Goal: Information Seeking & Learning: Learn about a topic

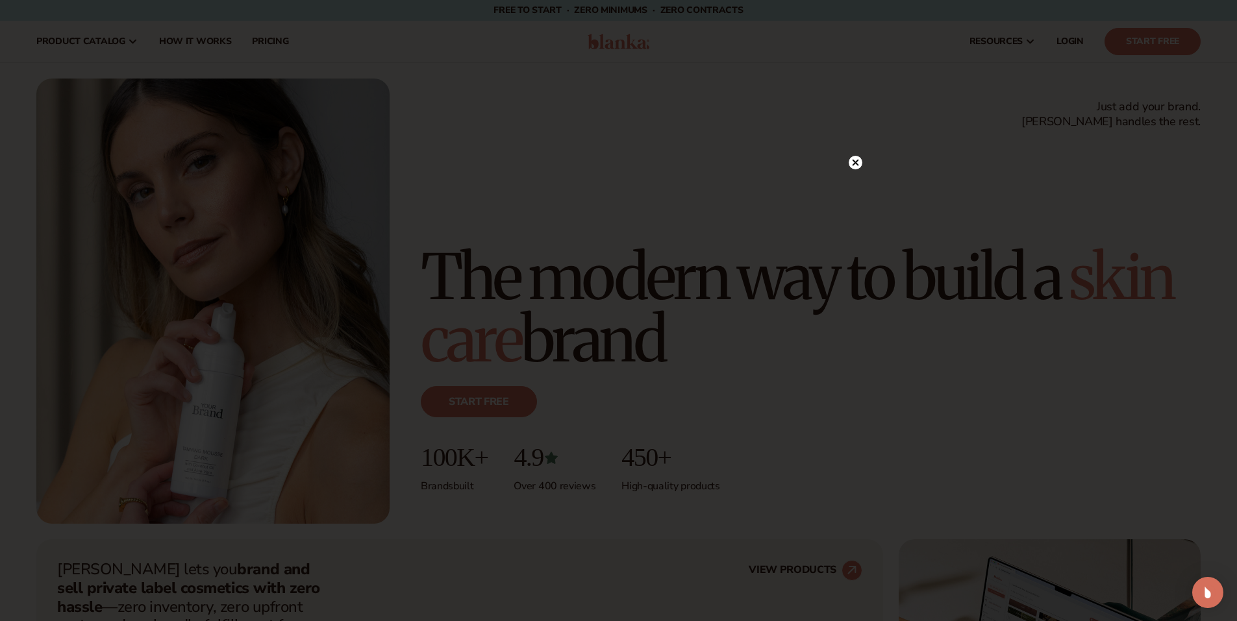
click at [859, 160] on circle at bounding box center [855, 163] width 14 height 14
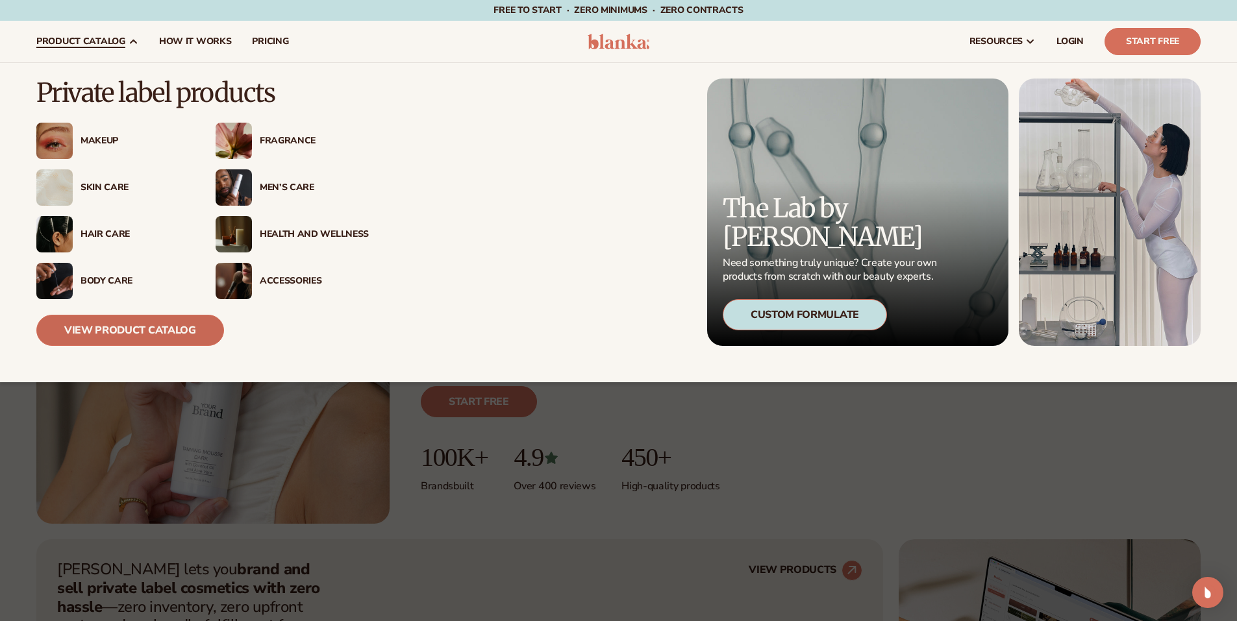
click at [160, 333] on link "View Product Catalog" at bounding box center [130, 330] width 188 height 31
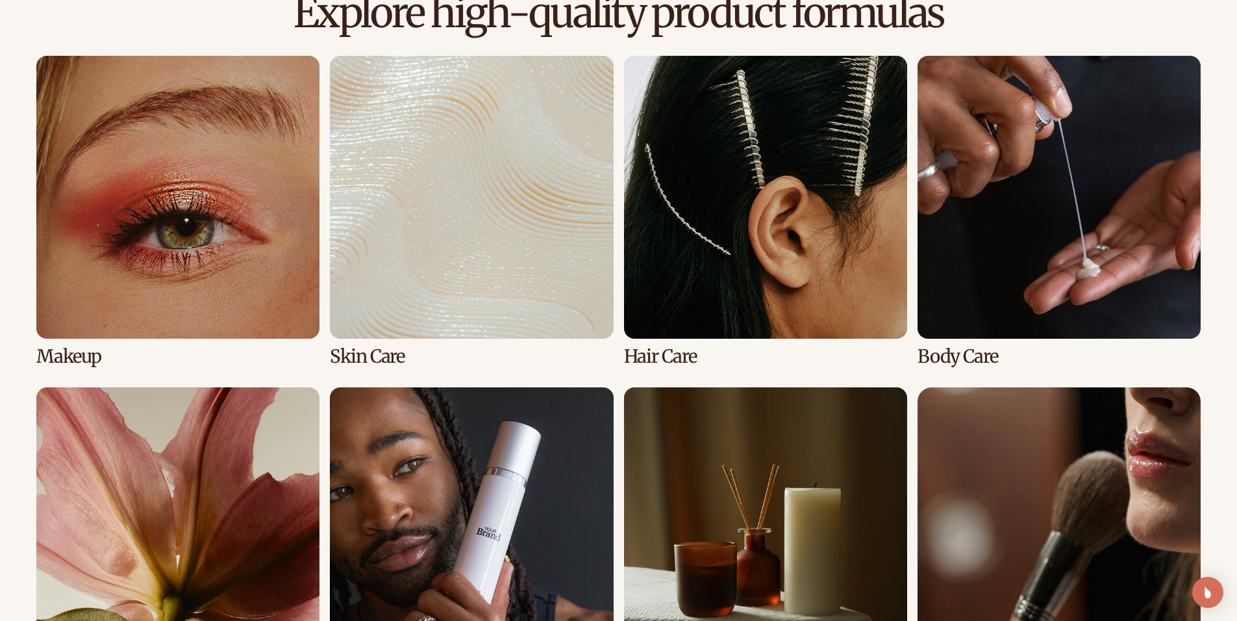
scroll to position [1298, 0]
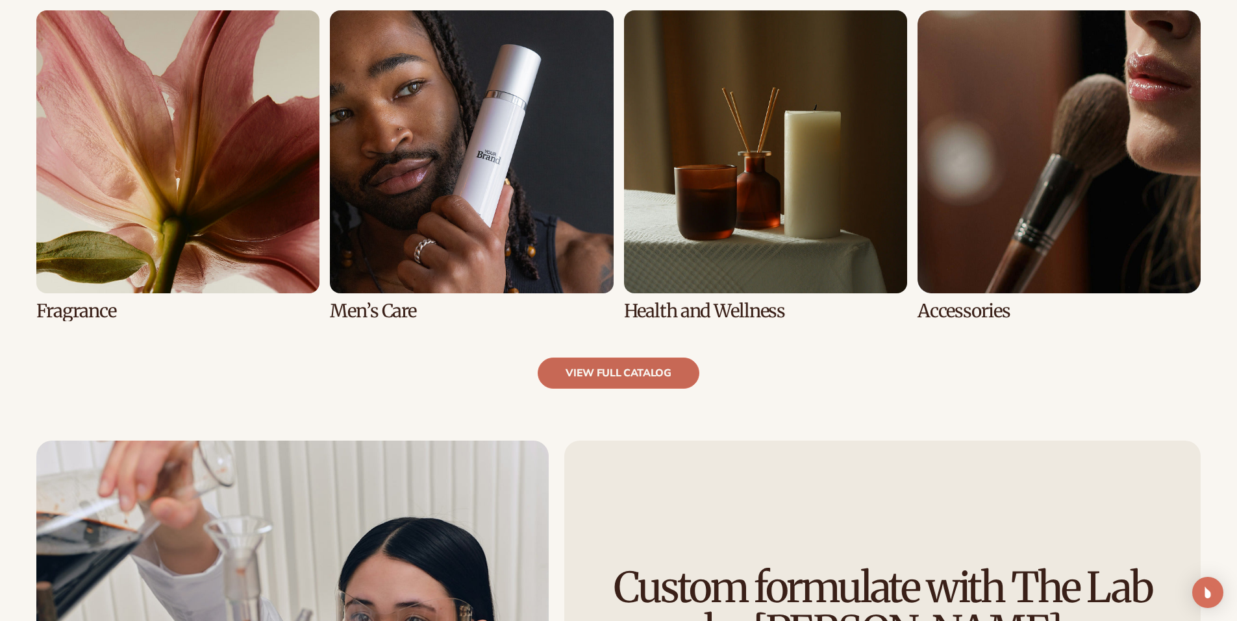
click at [667, 377] on link "view full catalog" at bounding box center [618, 373] width 162 height 31
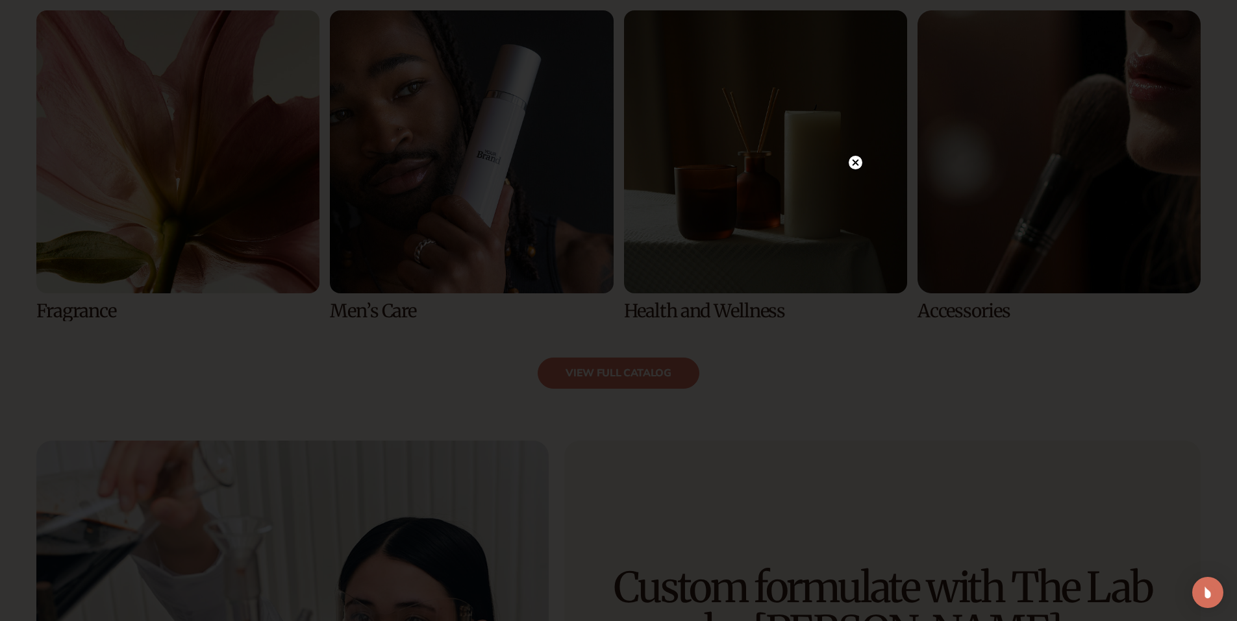
click at [861, 166] on circle at bounding box center [855, 163] width 14 height 14
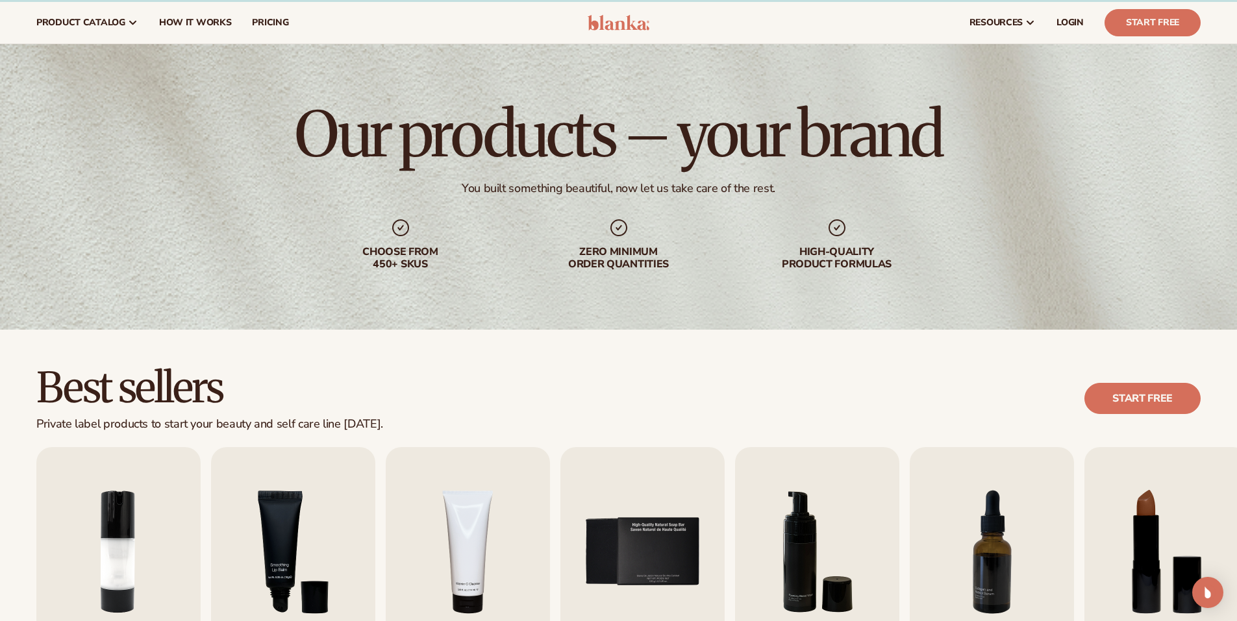
scroll to position [0, 0]
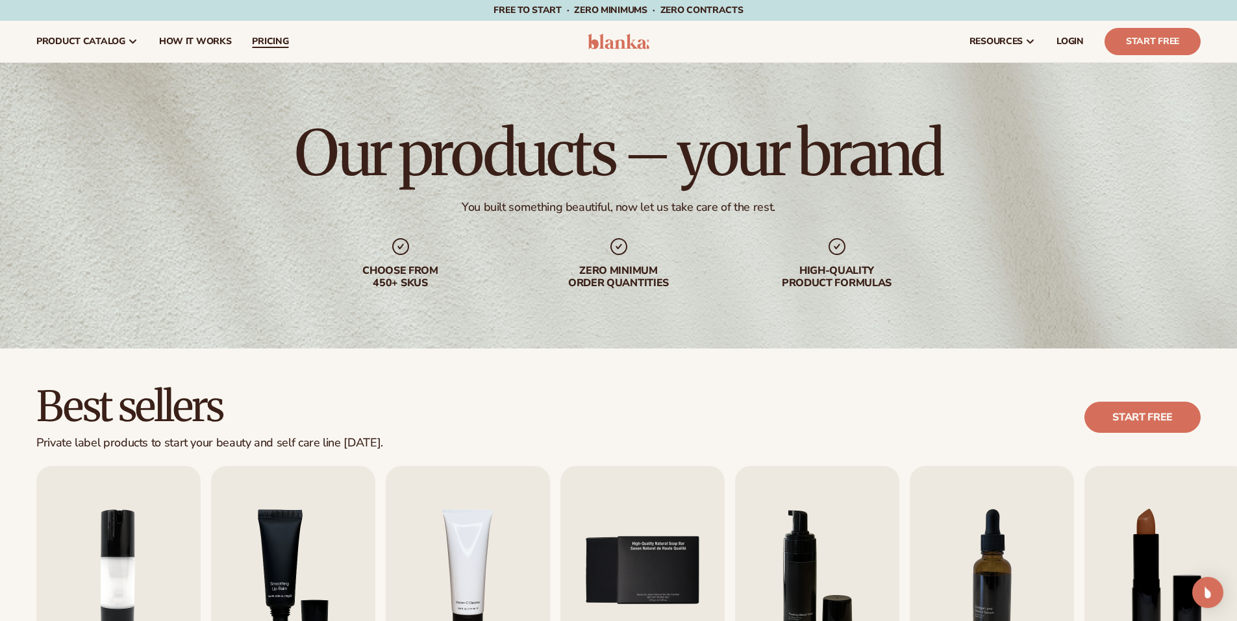
click at [254, 40] on span "pricing" at bounding box center [270, 41] width 36 height 10
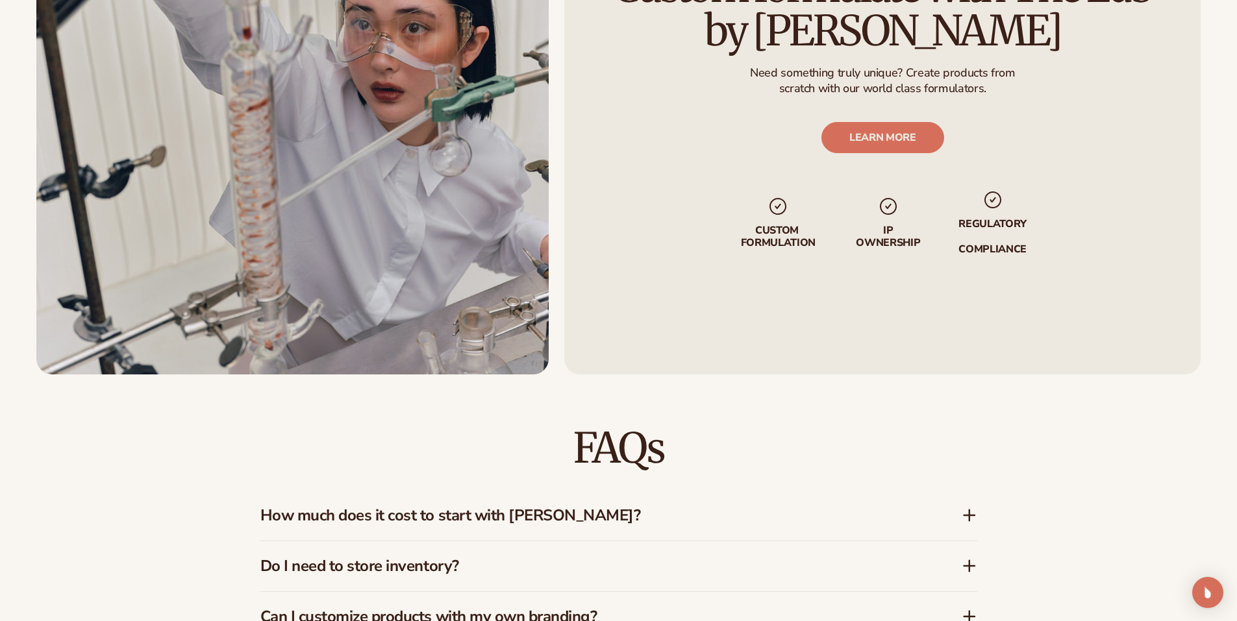
scroll to position [1753, 0]
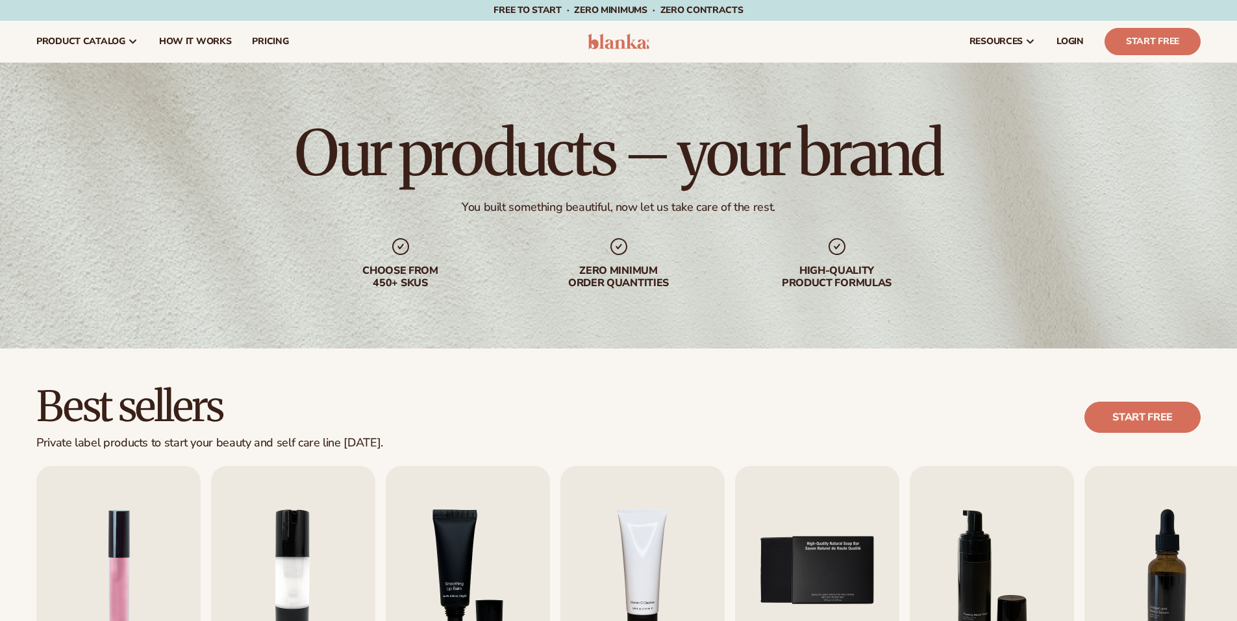
scroll to position [325, 0]
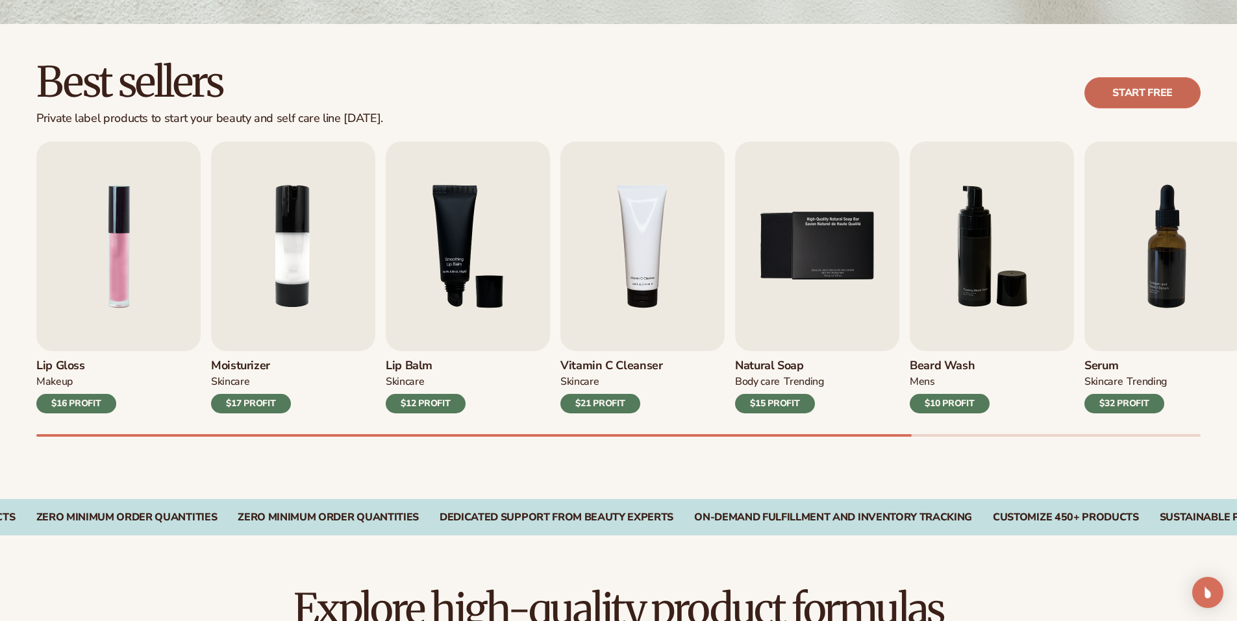
click at [1156, 93] on link "Start free" at bounding box center [1142, 92] width 116 height 31
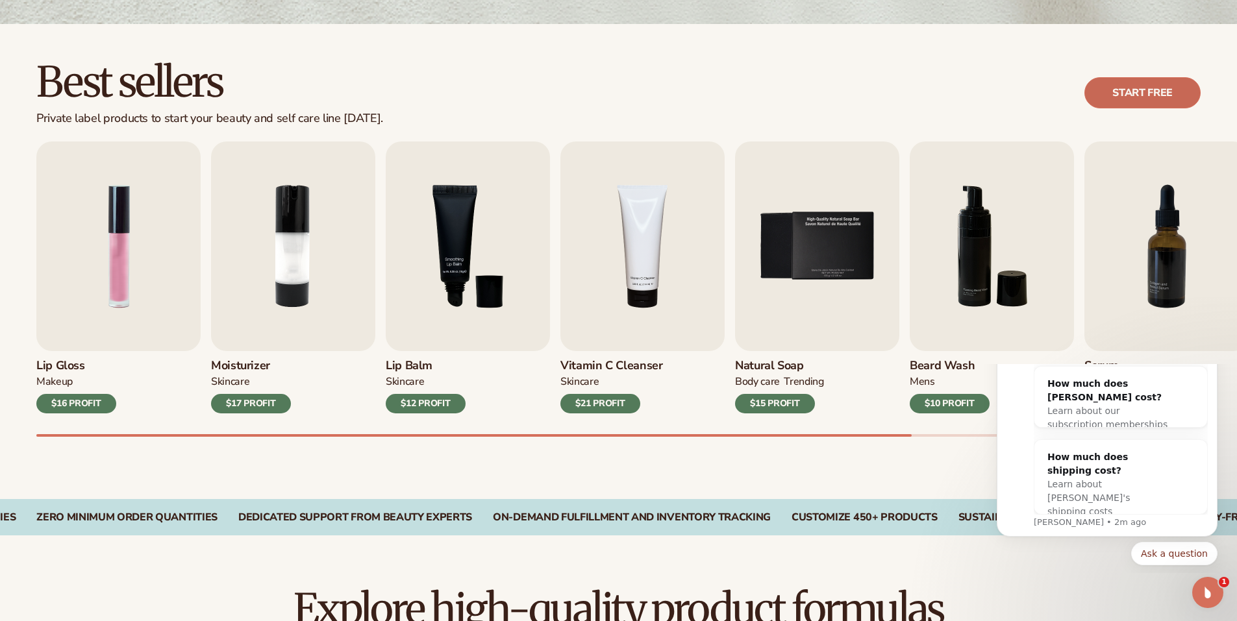
scroll to position [0, 0]
